Goal: Transaction & Acquisition: Purchase product/service

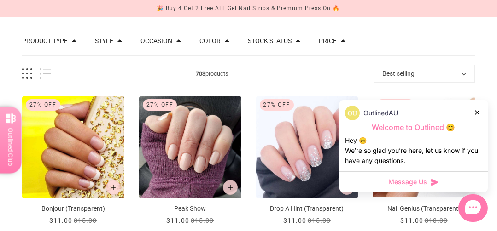
scroll to position [92, 0]
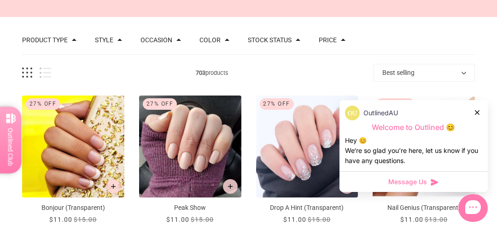
click at [477, 112] on icon at bounding box center [476, 112] width 5 height 5
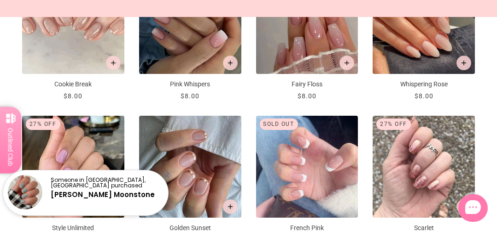
scroll to position [854, 0]
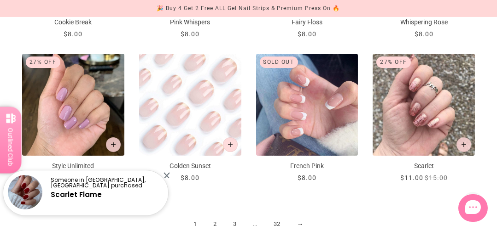
click at [193, 166] on p "Golden Sunset" at bounding box center [190, 167] width 102 height 10
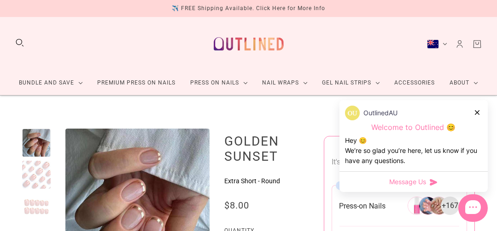
click at [480, 112] on div "OutlinedAU" at bounding box center [413, 113] width 137 height 15
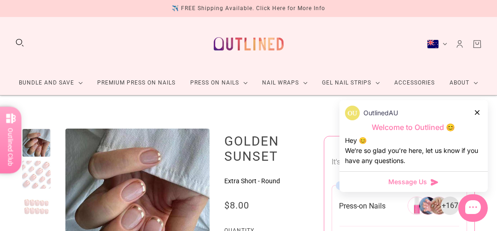
click at [476, 110] on icon at bounding box center [476, 112] width 5 height 5
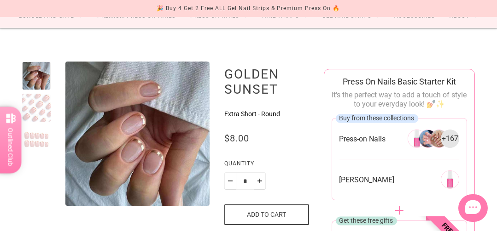
scroll to position [98, 0]
